Goal: Check status: Check status

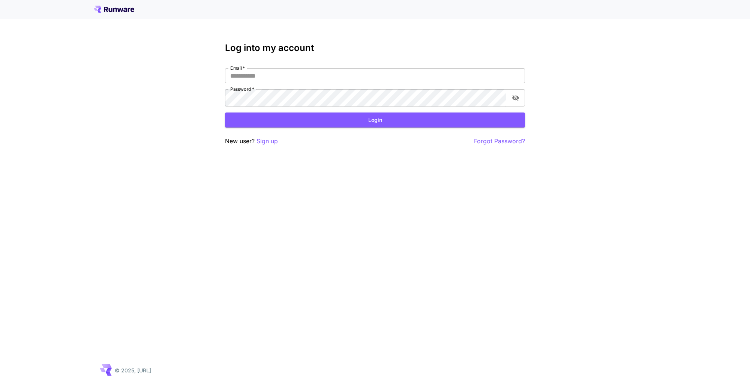
click at [260, 83] on input "Email   *" at bounding box center [375, 75] width 300 height 15
type input "**********"
click button "Login" at bounding box center [375, 120] width 300 height 15
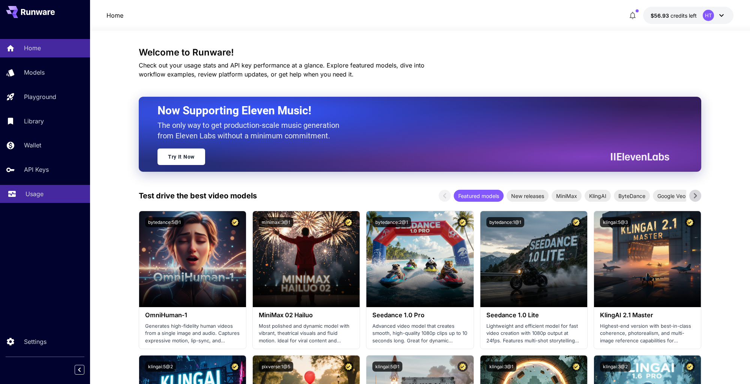
click at [54, 198] on div "Usage" at bounding box center [55, 193] width 59 height 9
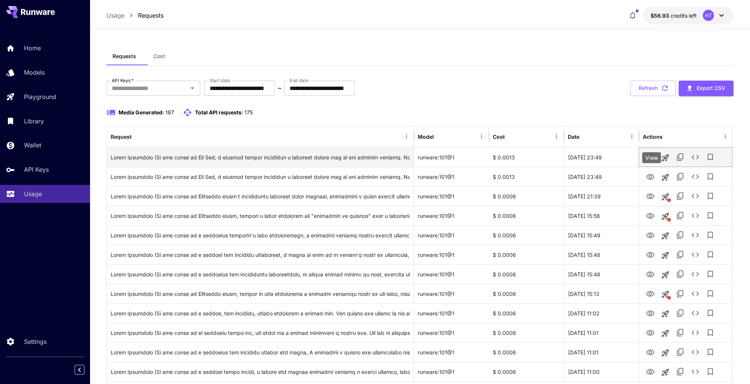
click at [648, 162] on icon "View" at bounding box center [650, 157] width 9 height 9
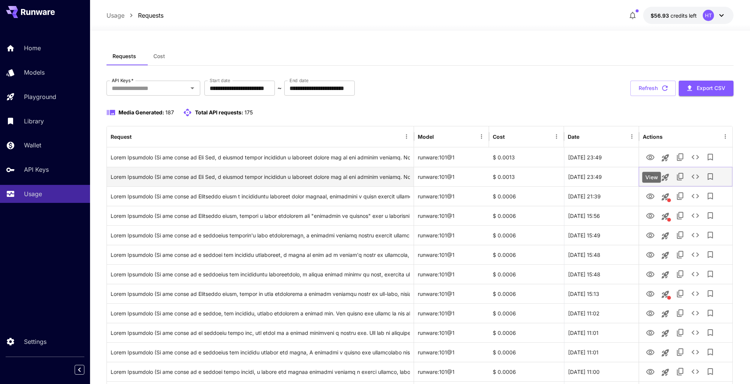
click at [653, 180] on icon "View" at bounding box center [650, 177] width 8 height 6
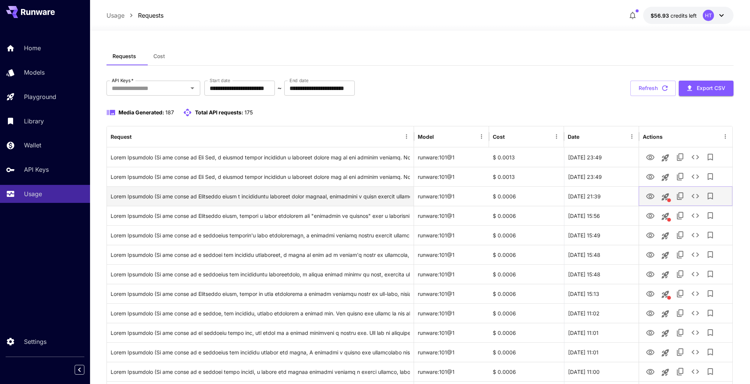
click at [648, 199] on icon "View" at bounding box center [650, 197] width 8 height 6
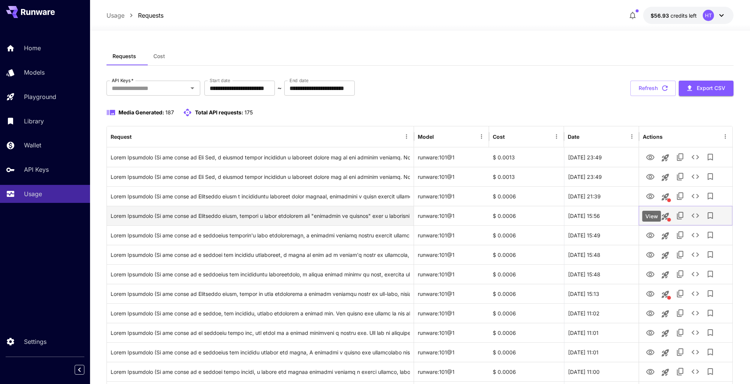
click at [651, 219] on icon "View" at bounding box center [650, 216] width 8 height 6
click at [646, 221] on icon "View" at bounding box center [650, 216] width 9 height 9
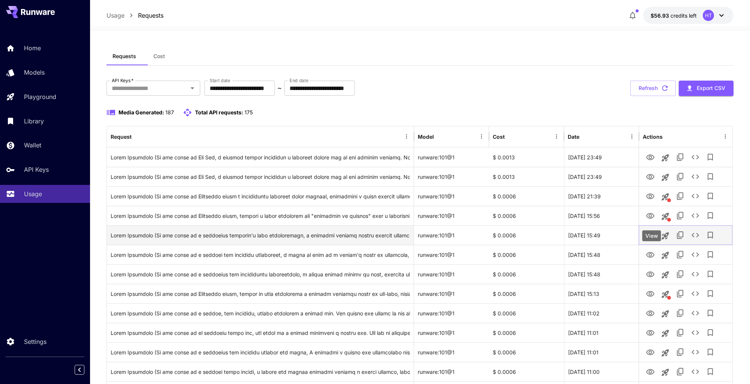
click at [647, 240] on icon "View" at bounding box center [650, 235] width 9 height 9
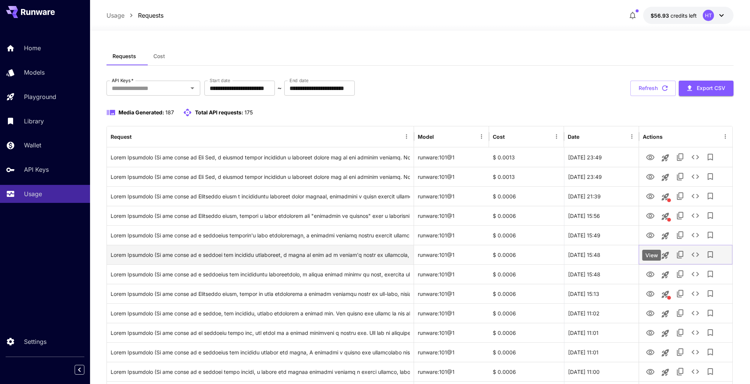
click at [652, 258] on icon "View" at bounding box center [650, 255] width 8 height 6
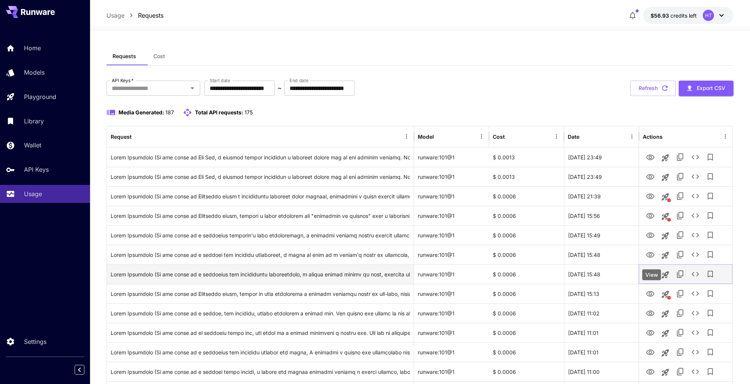
click at [651, 277] on icon "View" at bounding box center [650, 275] width 8 height 6
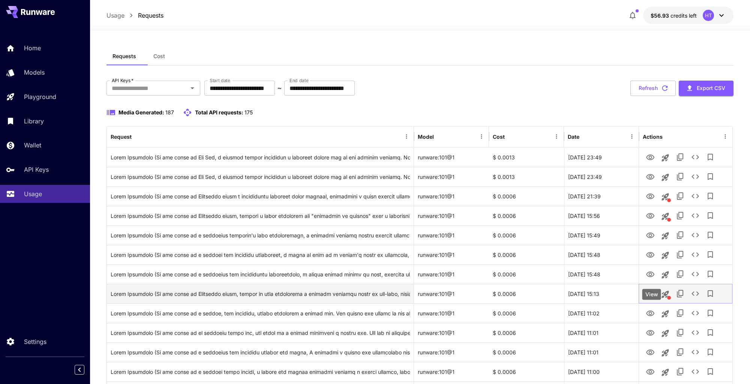
click at [653, 297] on icon "View" at bounding box center [650, 294] width 8 height 6
